Goal: Check status: Check status

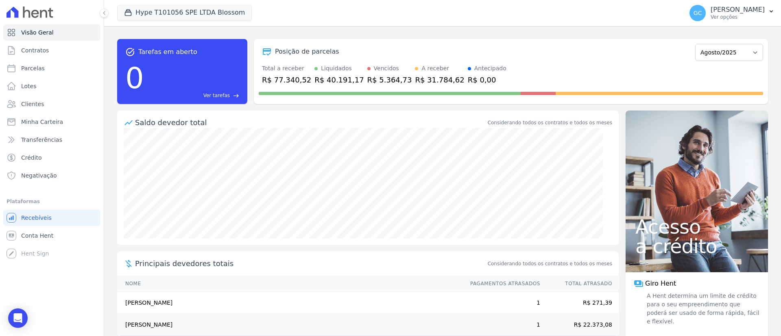
click at [151, 1] on div "Hype T101056 SPE LTDA Blossom HYPE EMPREENDIMENTOS IMOBILIARIOS SPE LTDA HIGH 1…" at bounding box center [398, 13] width 562 height 27
click at [161, 7] on button "Hype T101056 SPE LTDA Blossom" at bounding box center [184, 12] width 135 height 15
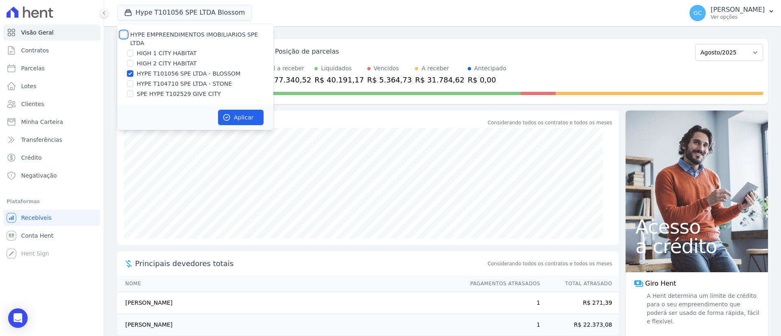
click at [126, 32] on input "HYPE EMPREENDIMENTOS IMOBILIARIOS SPE LTDA" at bounding box center [123, 34] width 7 height 7
checkbox input "true"
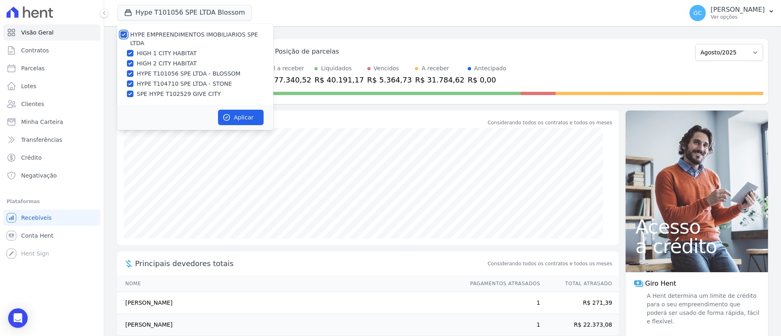
checkbox input "true"
click at [231, 110] on button "Aplicar" at bounding box center [241, 117] width 46 height 15
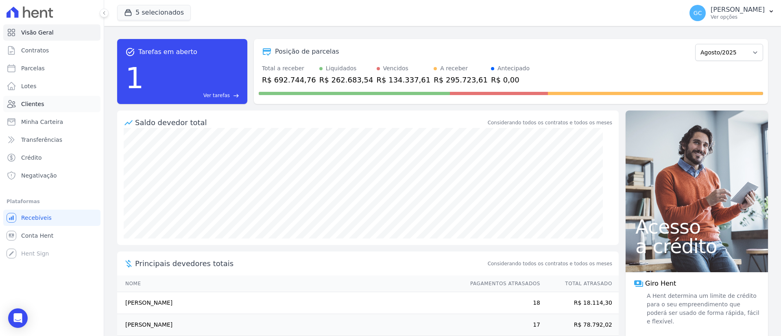
click at [52, 104] on link "Clientes" at bounding box center [51, 104] width 97 height 16
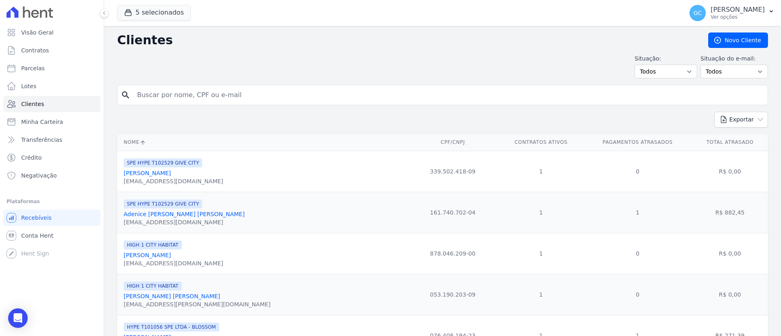
click at [266, 101] on input "search" at bounding box center [448, 95] width 632 height 16
paste input "[PERSON_NAME] [PERSON_NAME]"
type input "[PERSON_NAME] [PERSON_NAME]"
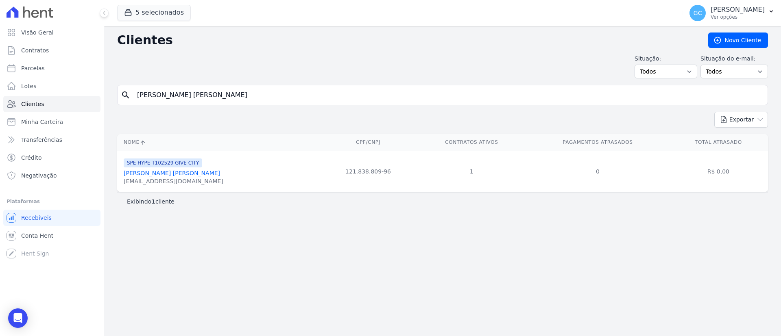
click at [165, 171] on link "[PERSON_NAME] [PERSON_NAME]" at bounding box center [172, 173] width 96 height 7
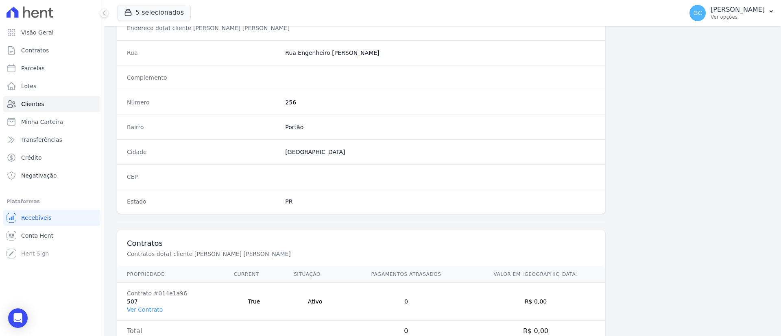
scroll to position [424, 0]
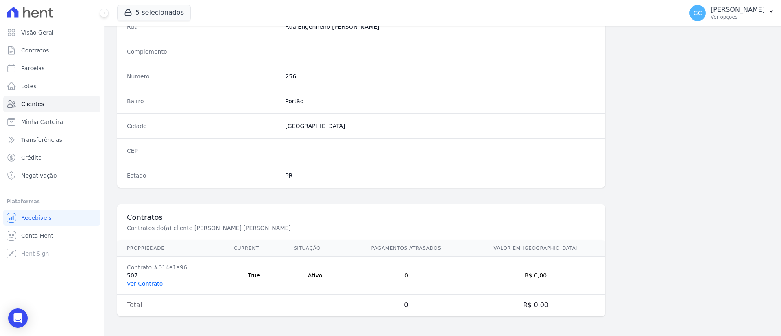
click at [144, 286] on link "Ver Contrato" at bounding box center [145, 284] width 36 height 7
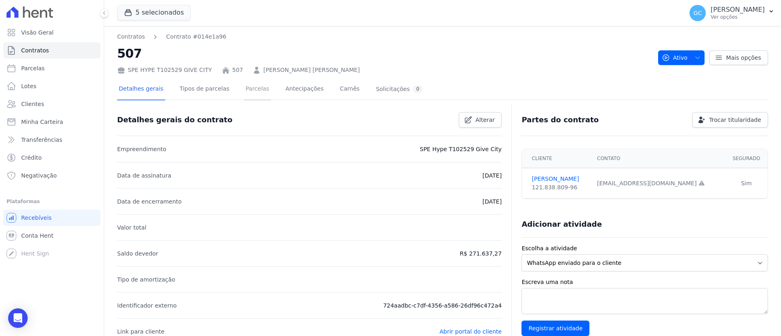
click at [244, 89] on link "Parcelas" at bounding box center [257, 90] width 27 height 22
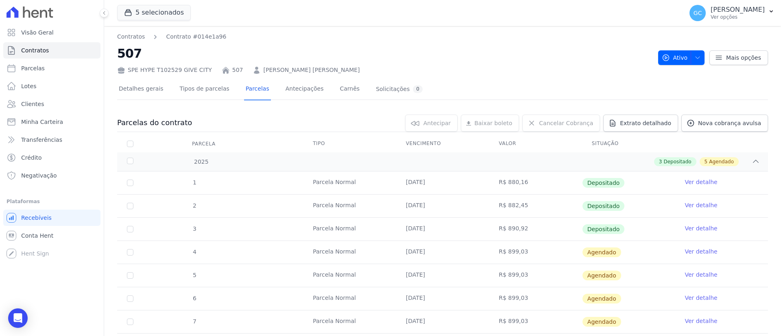
click at [690, 226] on link "Ver detalhe" at bounding box center [700, 228] width 33 height 8
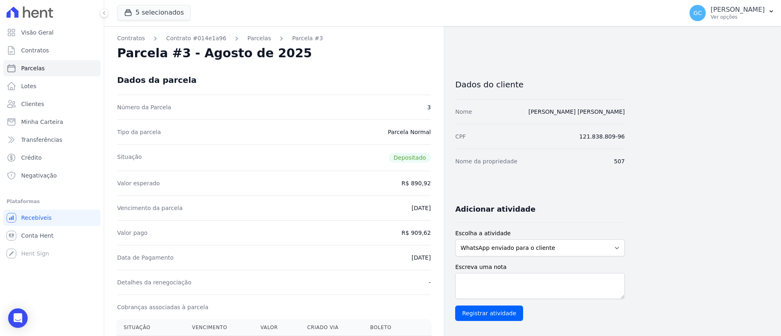
click at [424, 231] on dd "R$ 909,62" at bounding box center [415, 233] width 29 height 8
copy dl "R$ 909,62"
click at [411, 255] on dd "[DATE]" at bounding box center [420, 258] width 19 height 8
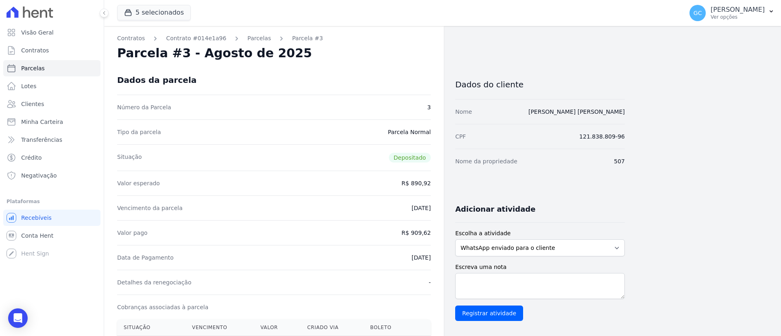
click at [411, 255] on dd "[DATE]" at bounding box center [420, 258] width 19 height 8
click at [411, 257] on dd "[DATE]" at bounding box center [420, 258] width 19 height 8
